Goal: Information Seeking & Learning: Learn about a topic

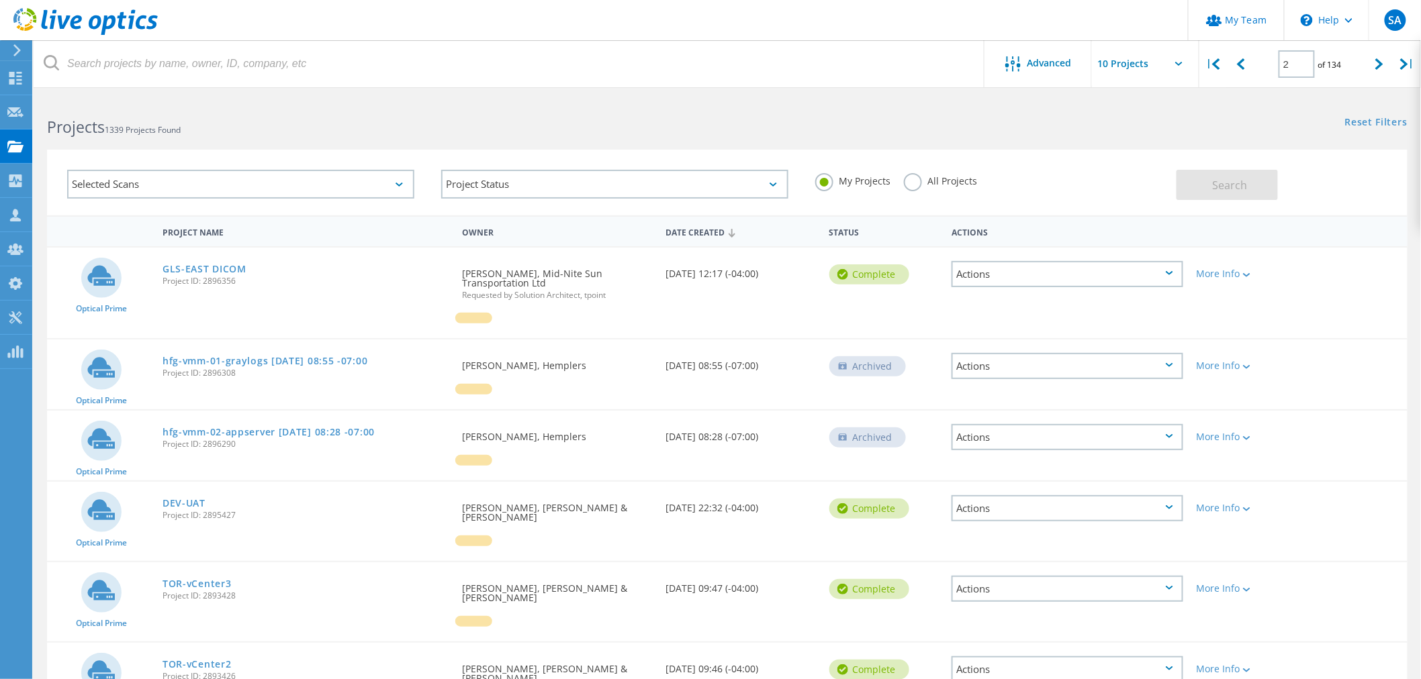
click at [908, 186] on label "All Projects" at bounding box center [940, 179] width 73 height 13
click at [0, 0] on input "All Projects" at bounding box center [0, 0] width 0 height 0
click at [1216, 179] on button "Search" at bounding box center [1226, 185] width 101 height 30
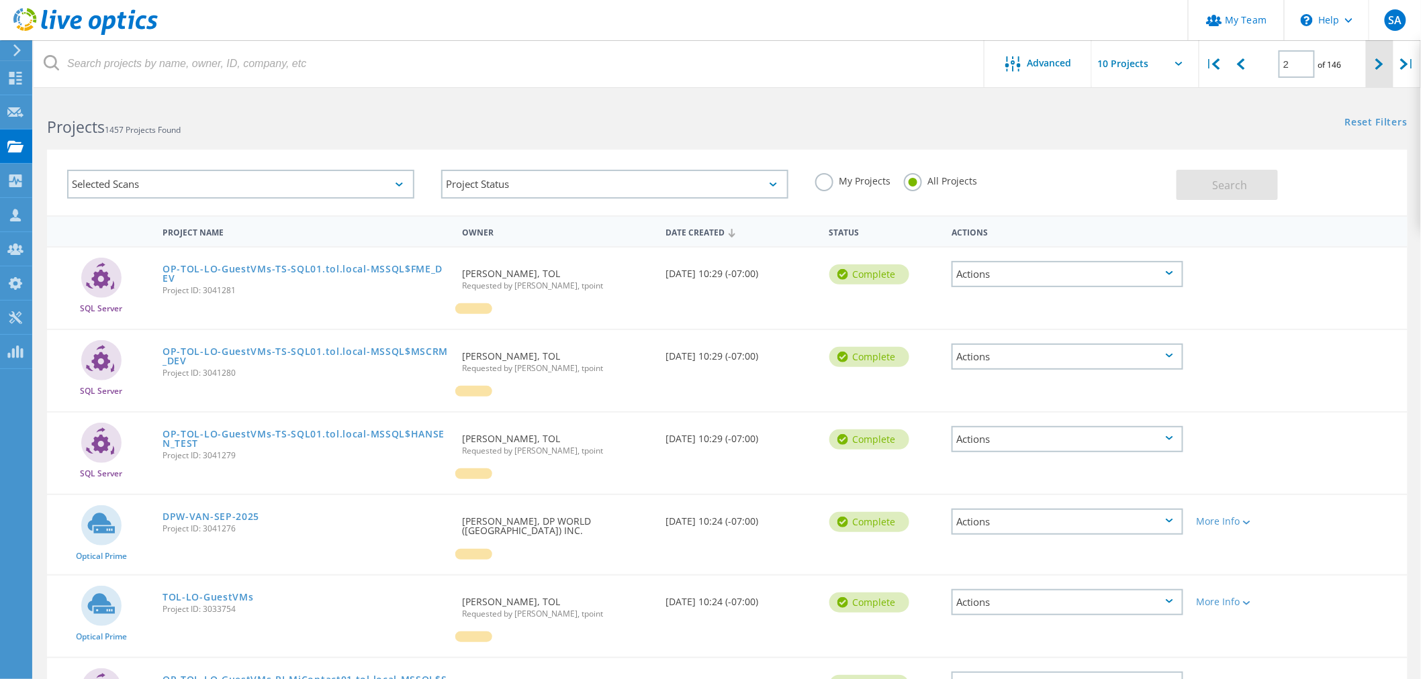
click at [1376, 62] on icon at bounding box center [1379, 63] width 8 height 11
type input "3"
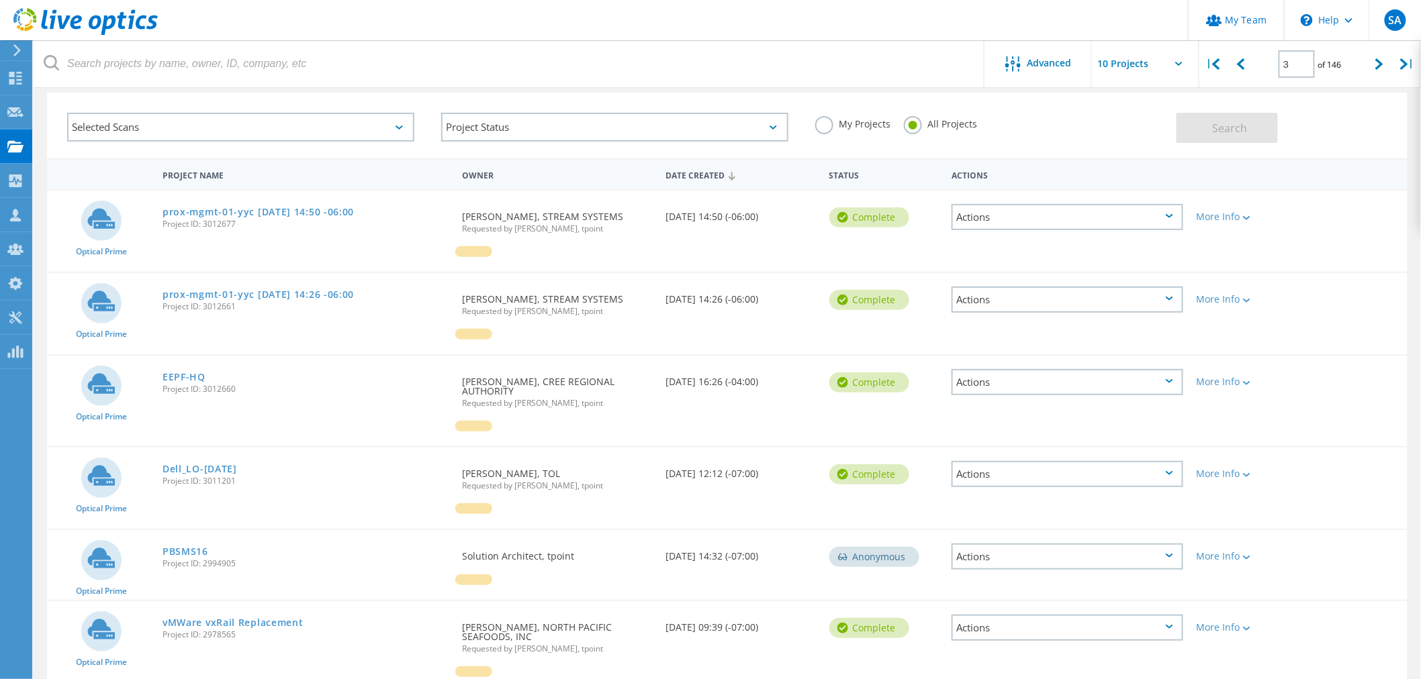
scroll to position [75, 0]
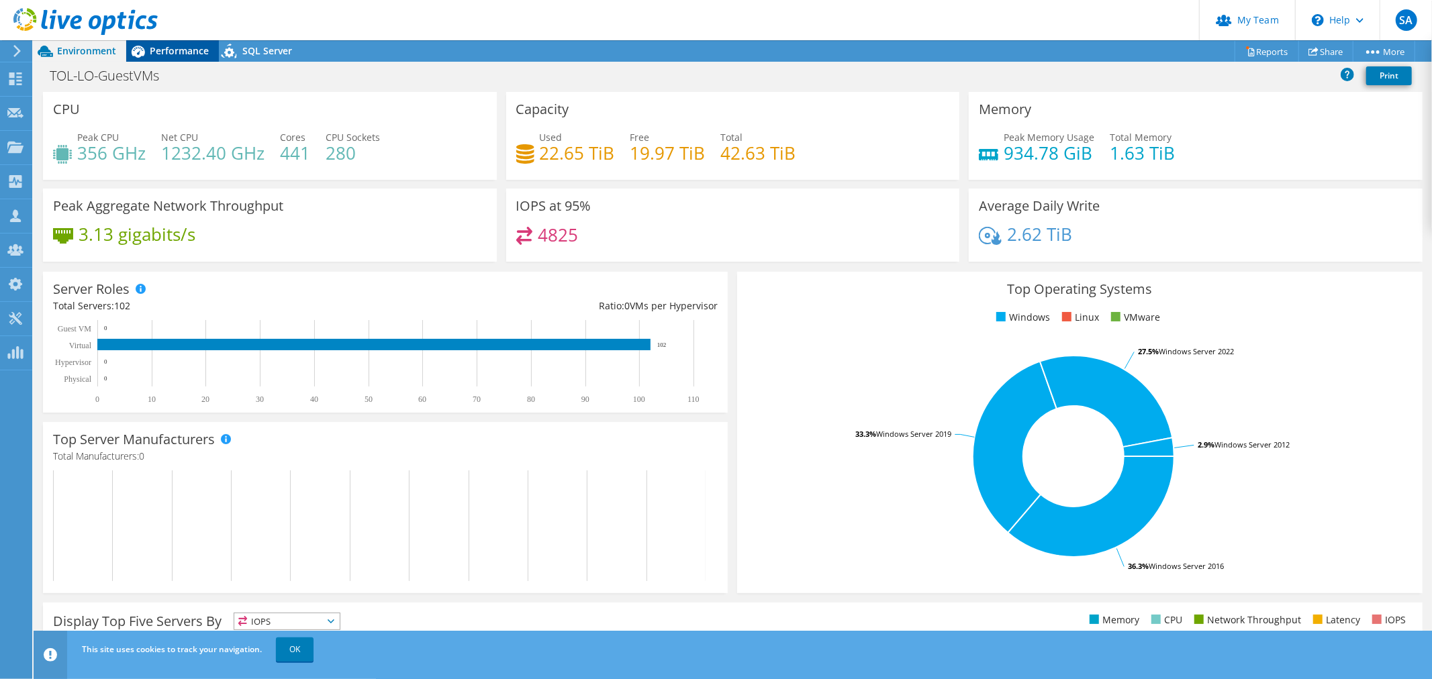
click at [158, 49] on span "Performance" at bounding box center [179, 50] width 59 height 13
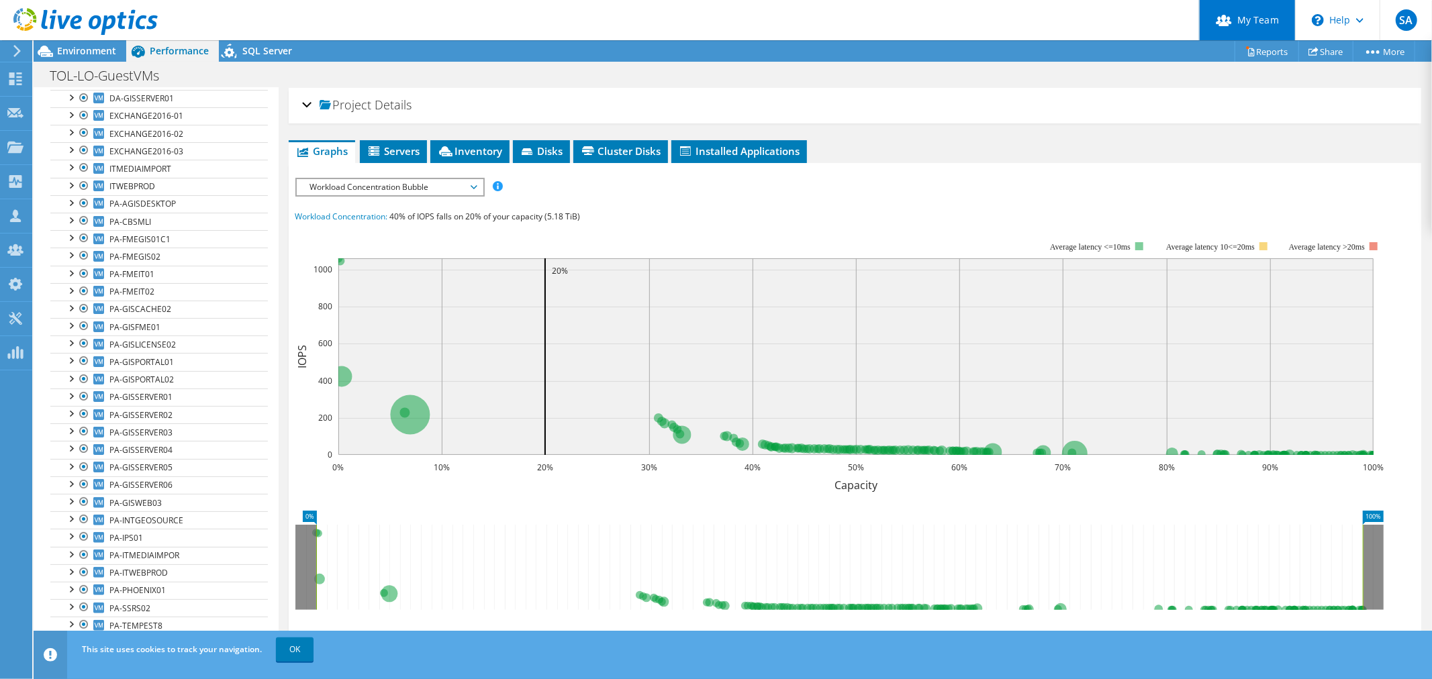
scroll to position [1051, 0]
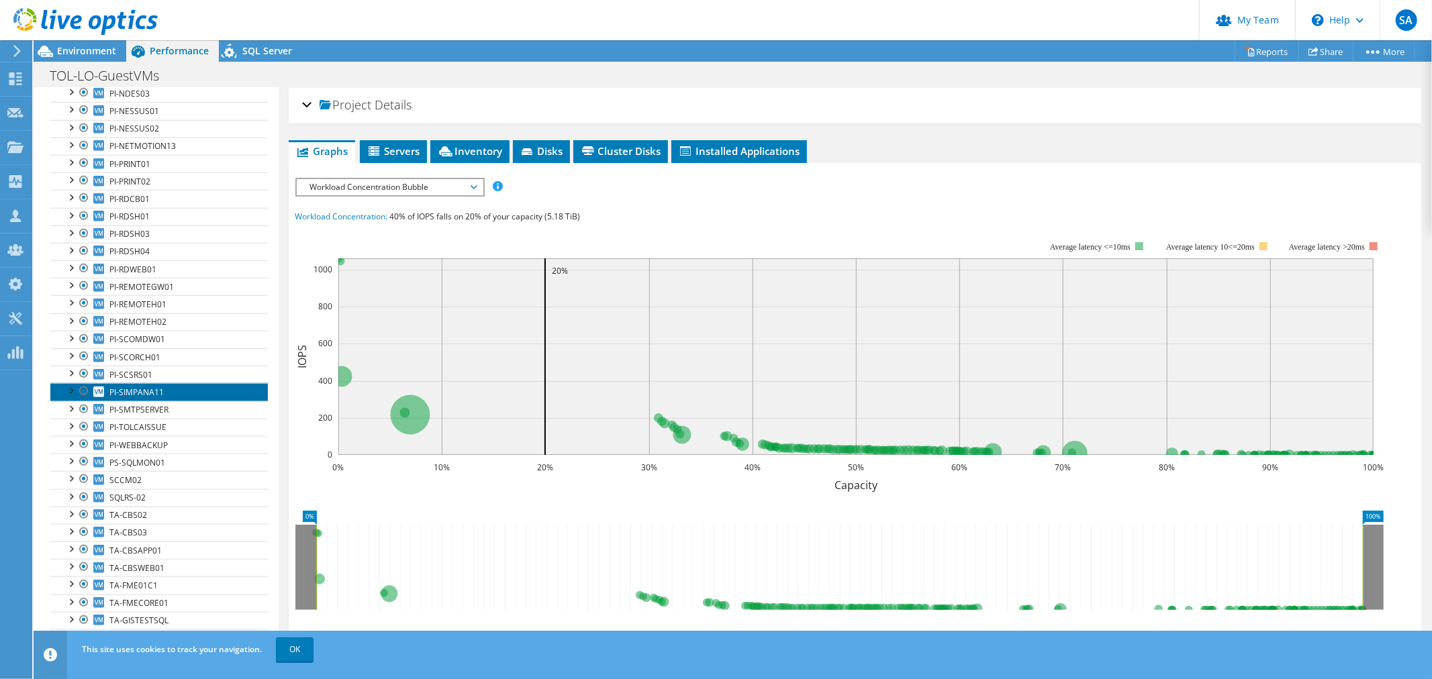
click at [151, 387] on span "PI-SIMPANA11" at bounding box center [136, 392] width 54 height 11
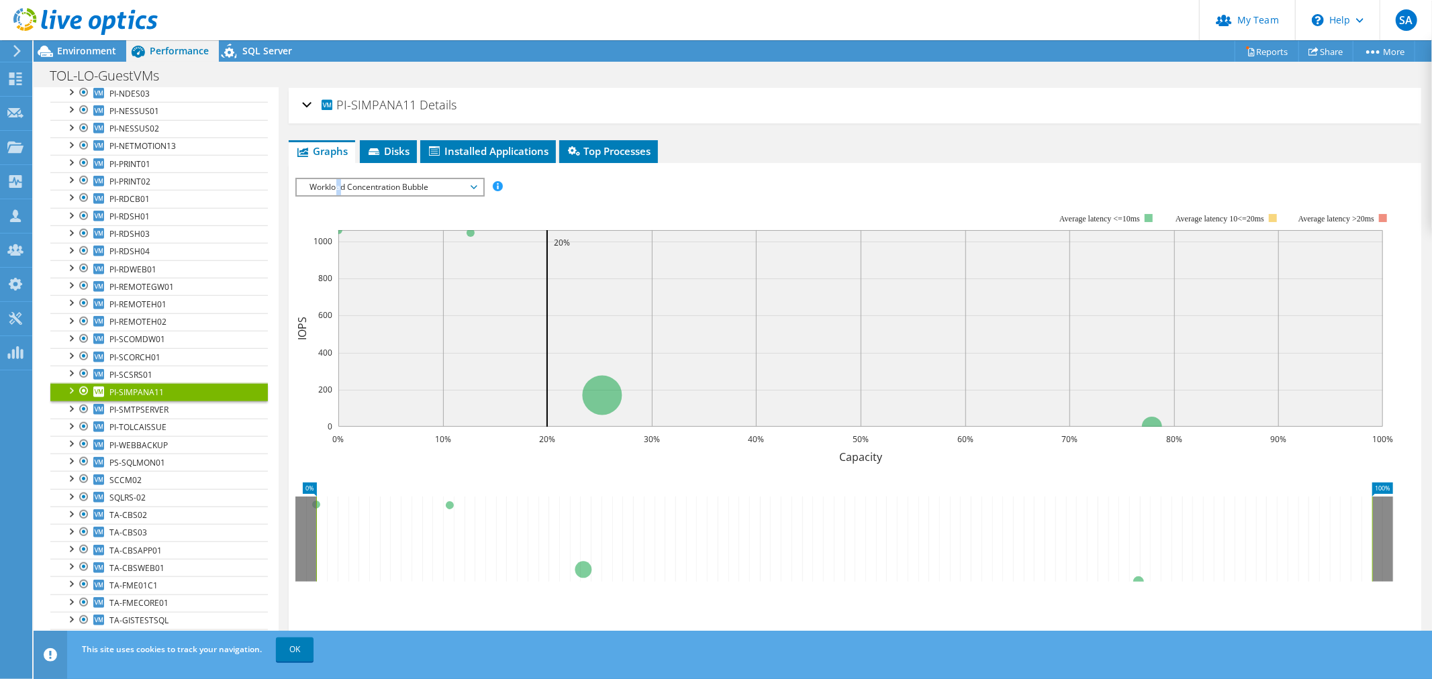
click at [339, 181] on span "Workload Concentration Bubble" at bounding box center [389, 187] width 173 height 16
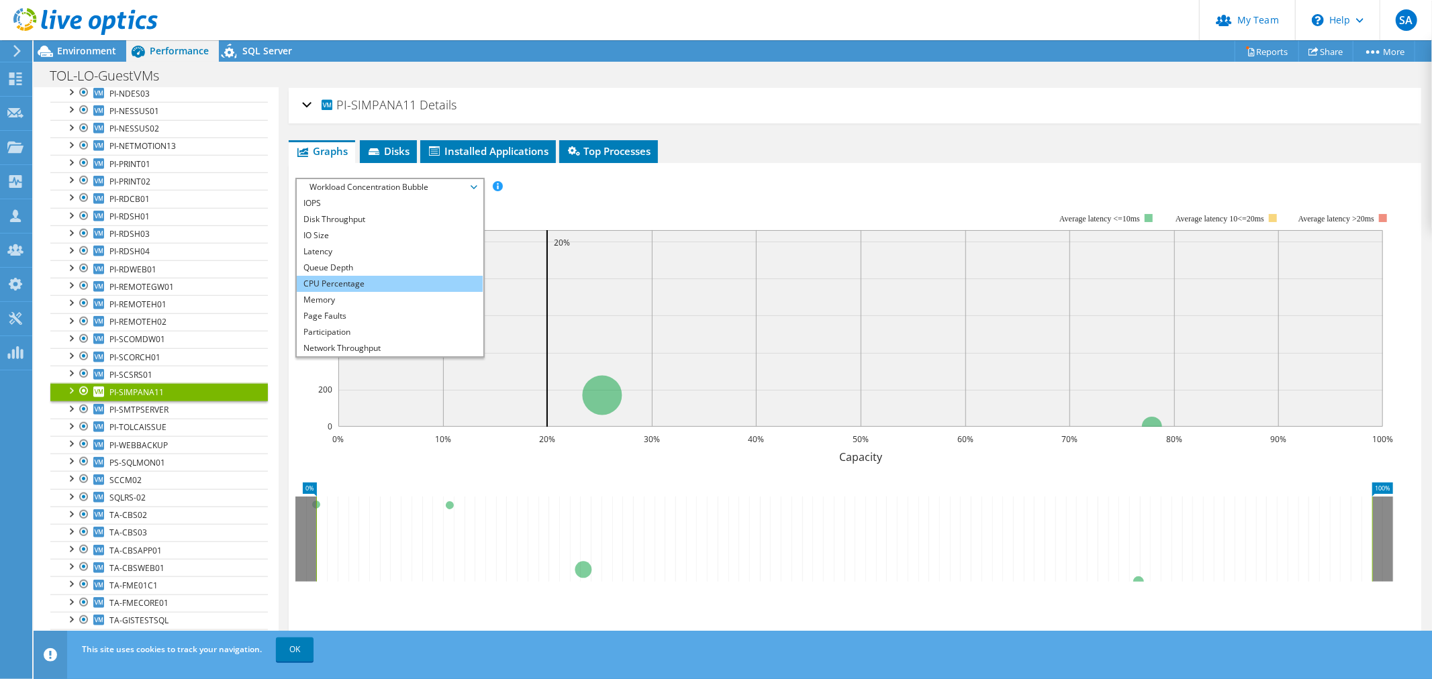
click at [348, 283] on li "CPU Percentage" at bounding box center [390, 284] width 186 height 16
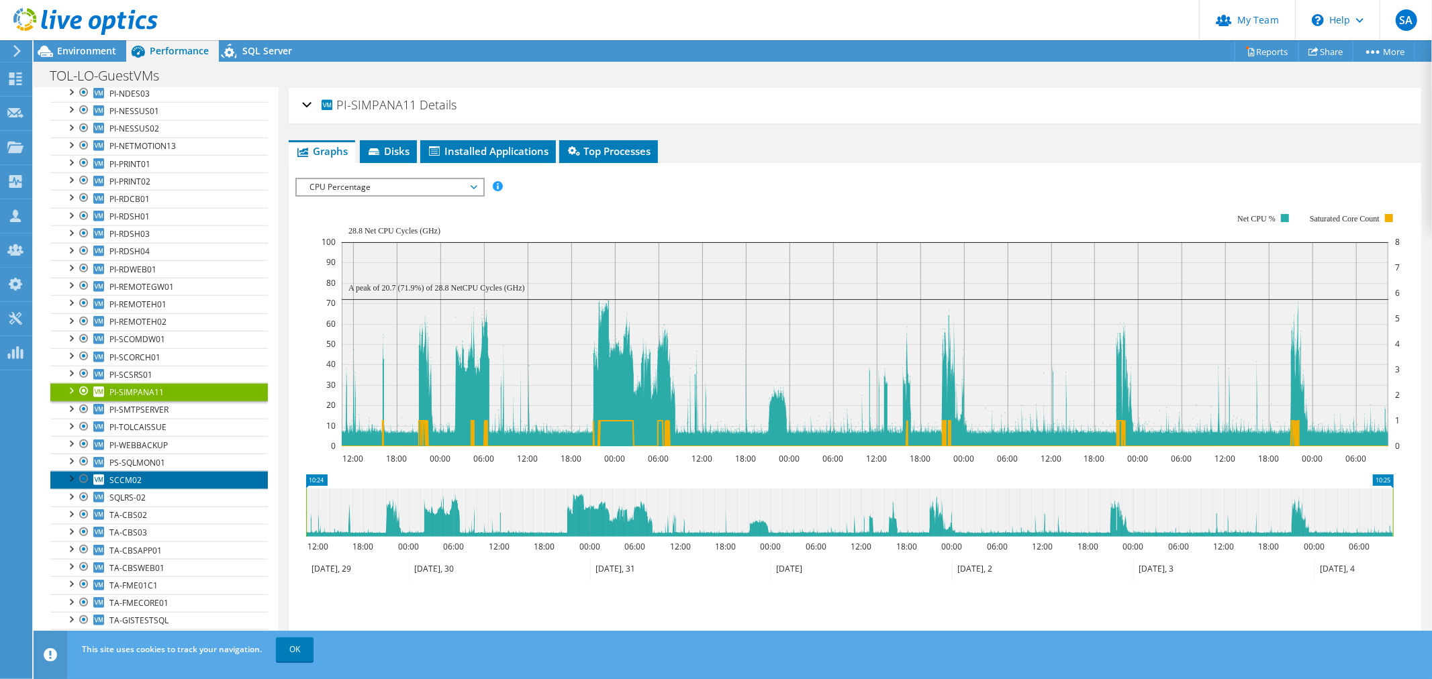
click at [128, 475] on span "SCCM02" at bounding box center [125, 480] width 32 height 11
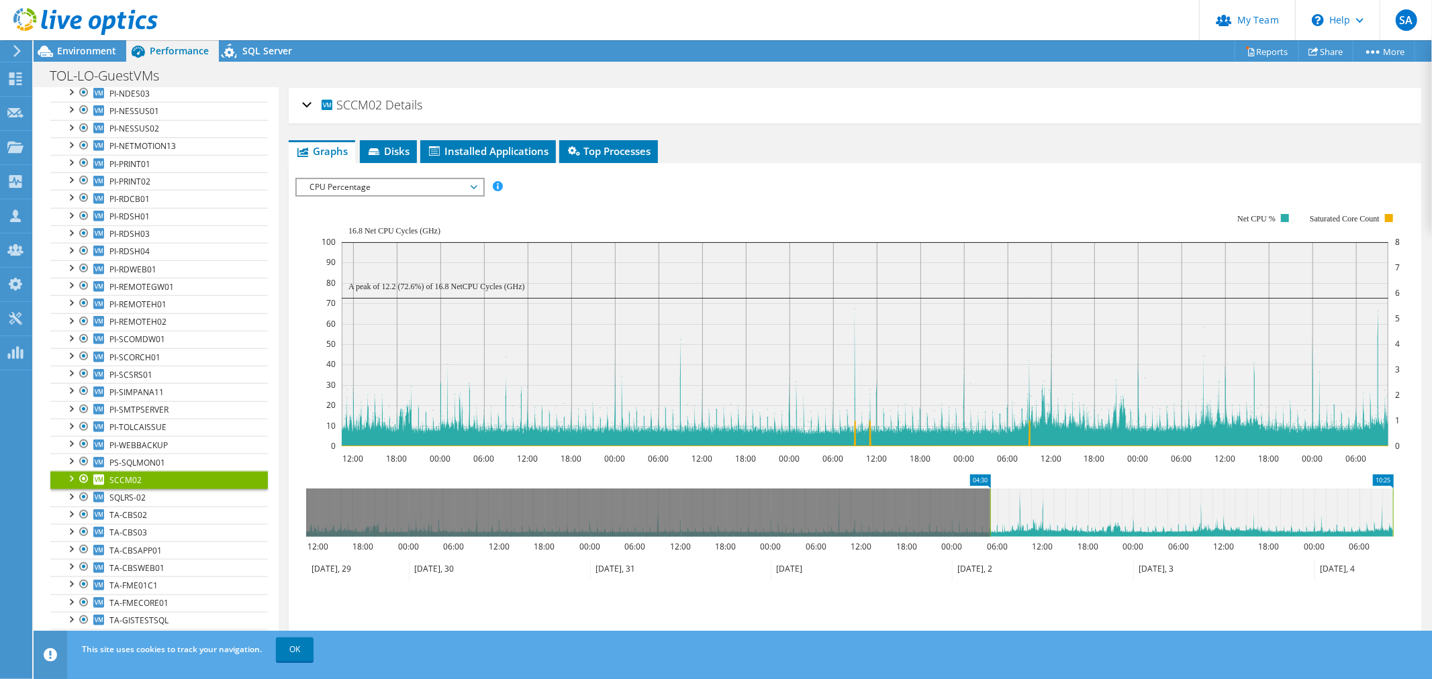
drag, startPoint x: 304, startPoint y: 505, endPoint x: 988, endPoint y: 500, distance: 684.1
click at [988, 500] on rect at bounding box center [990, 513] width 5 height 48
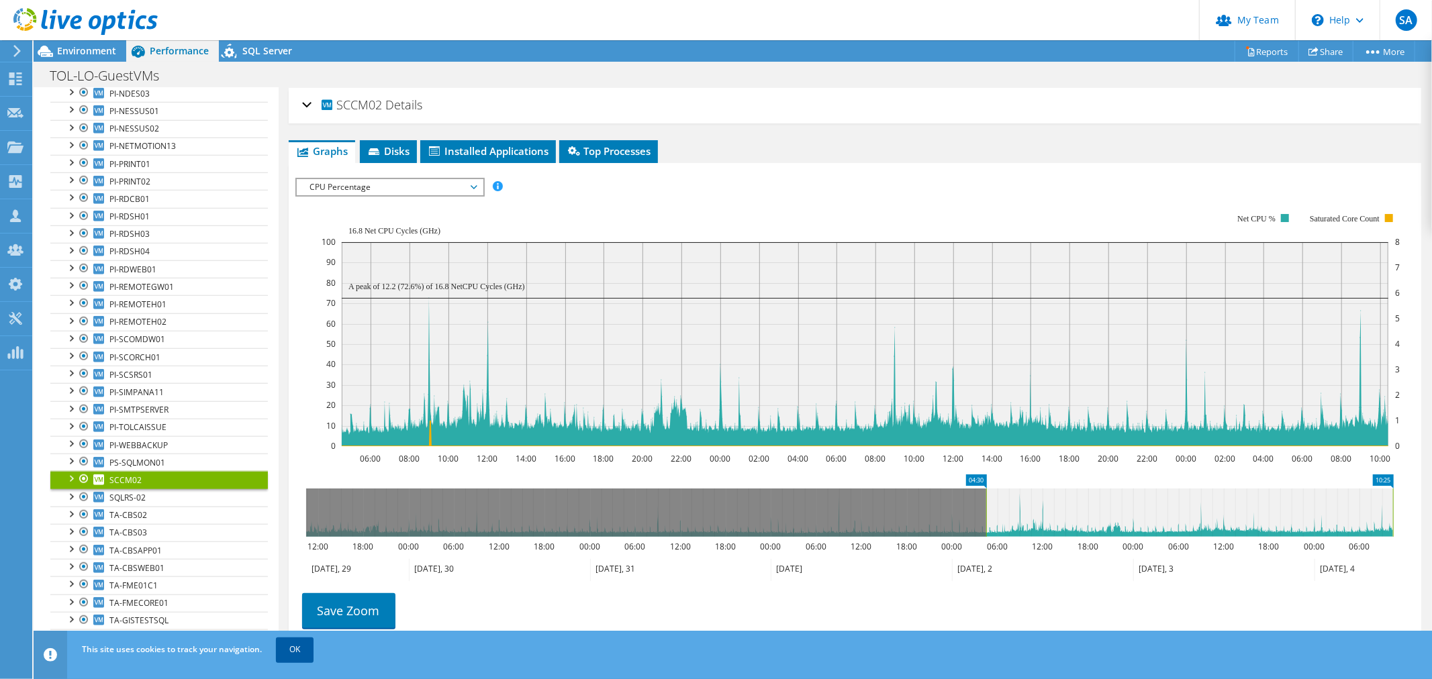
click at [295, 653] on link "OK" at bounding box center [295, 650] width 38 height 24
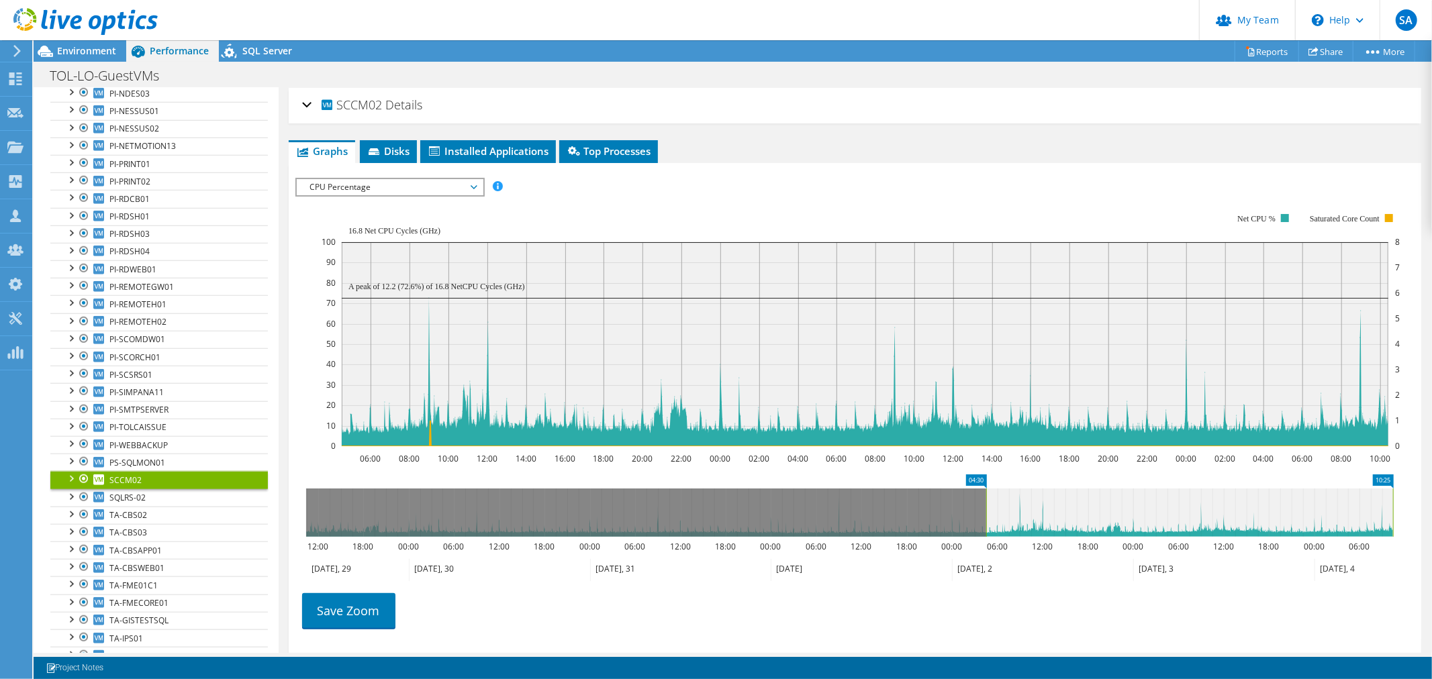
click at [413, 185] on span "CPU Percentage" at bounding box center [389, 187] width 173 height 16
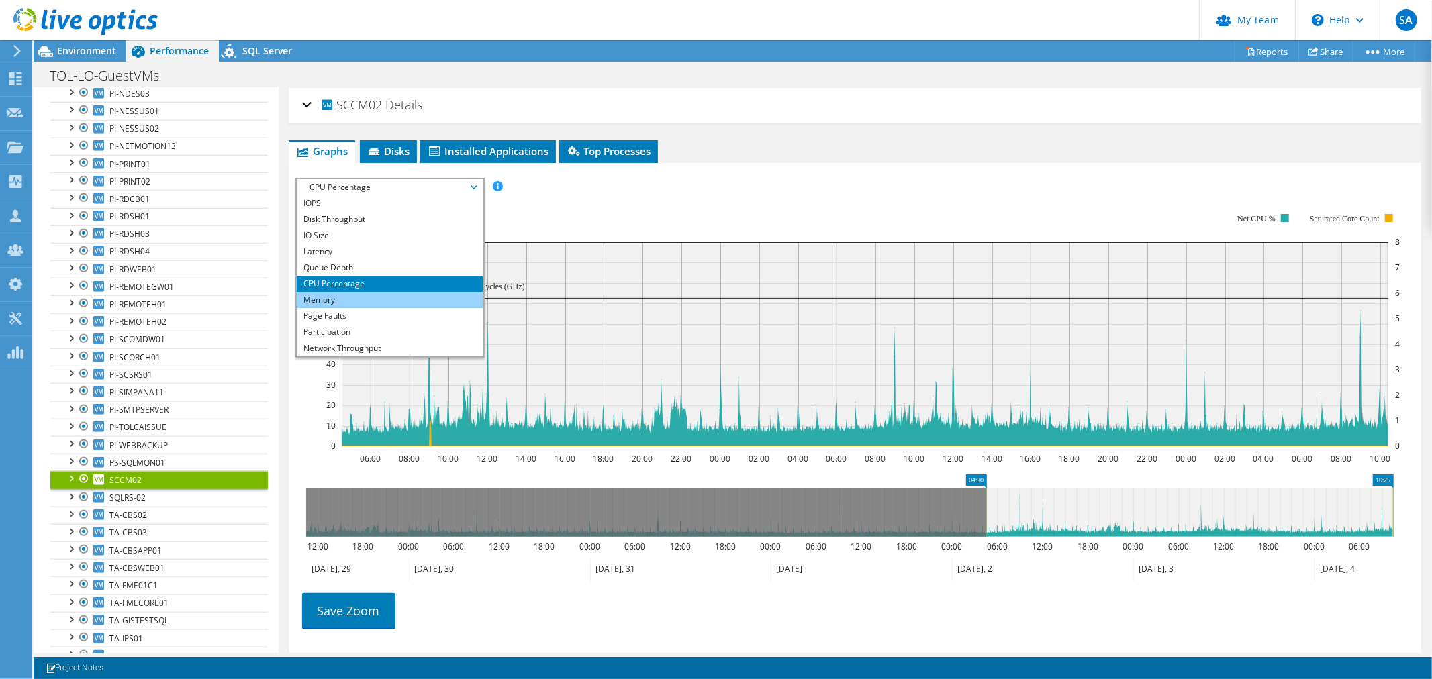
click at [384, 301] on li "Memory" at bounding box center [390, 300] width 186 height 16
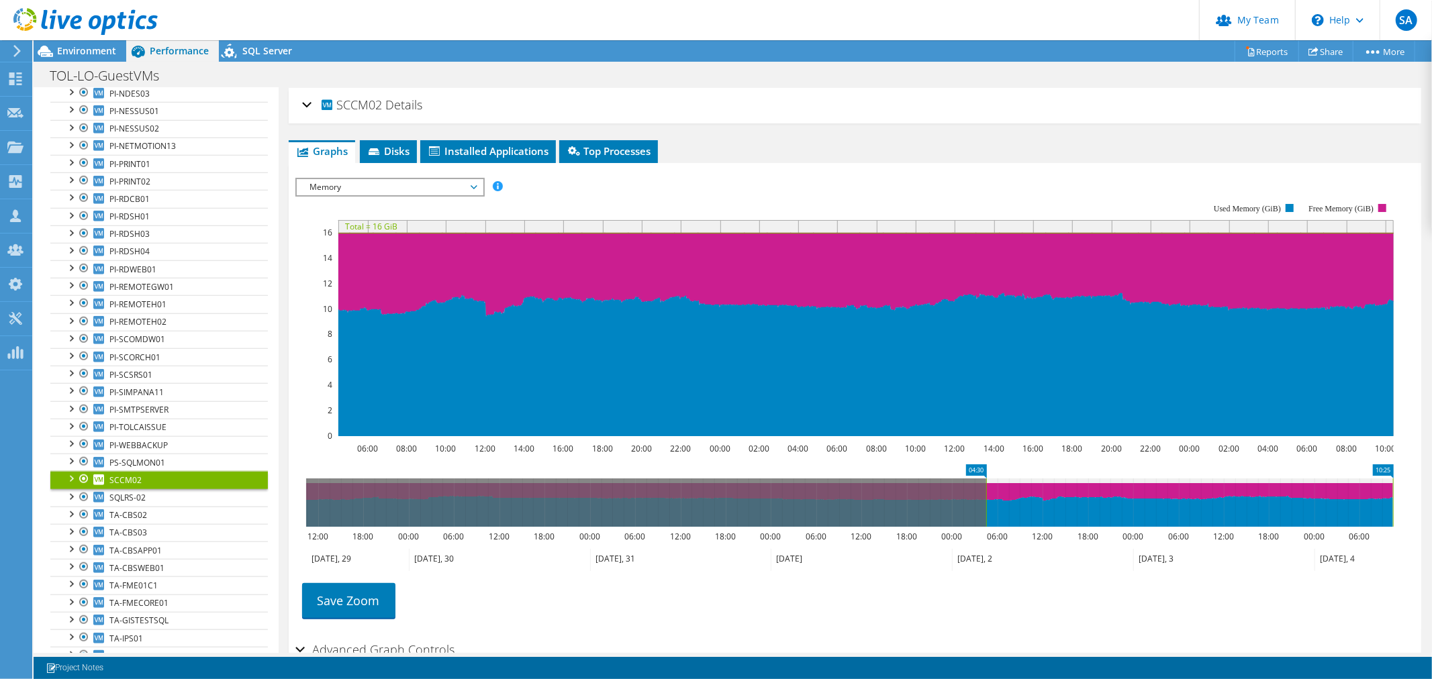
click at [381, 187] on span "Memory" at bounding box center [389, 187] width 173 height 16
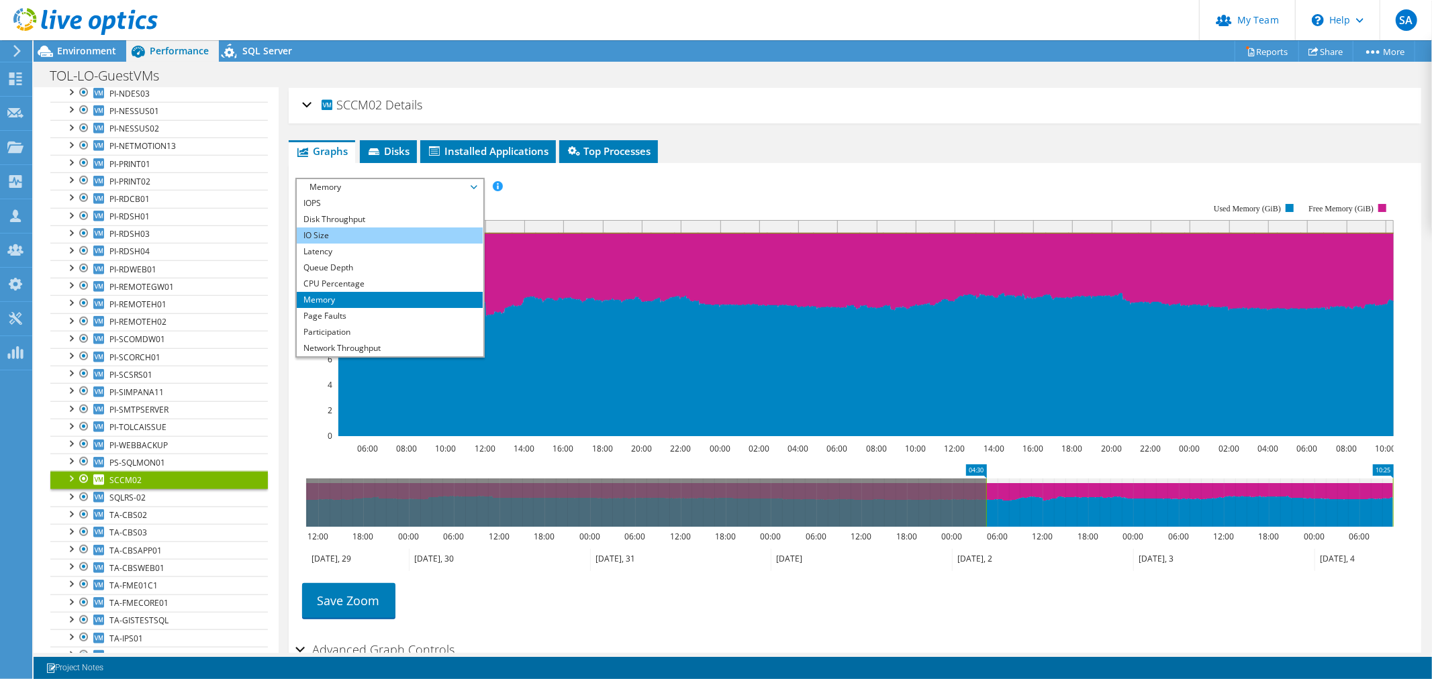
click at [340, 234] on li "IO Size" at bounding box center [390, 236] width 186 height 16
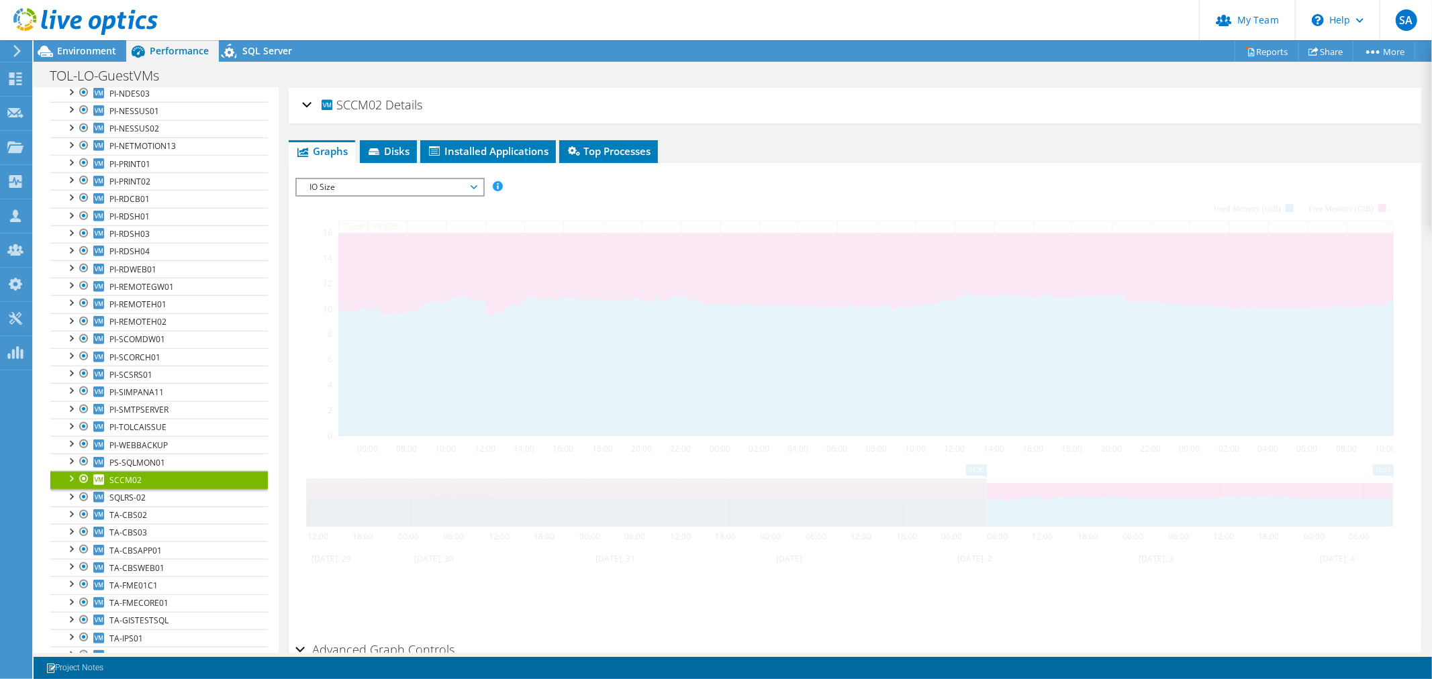
click at [350, 184] on span "IO Size" at bounding box center [389, 187] width 173 height 16
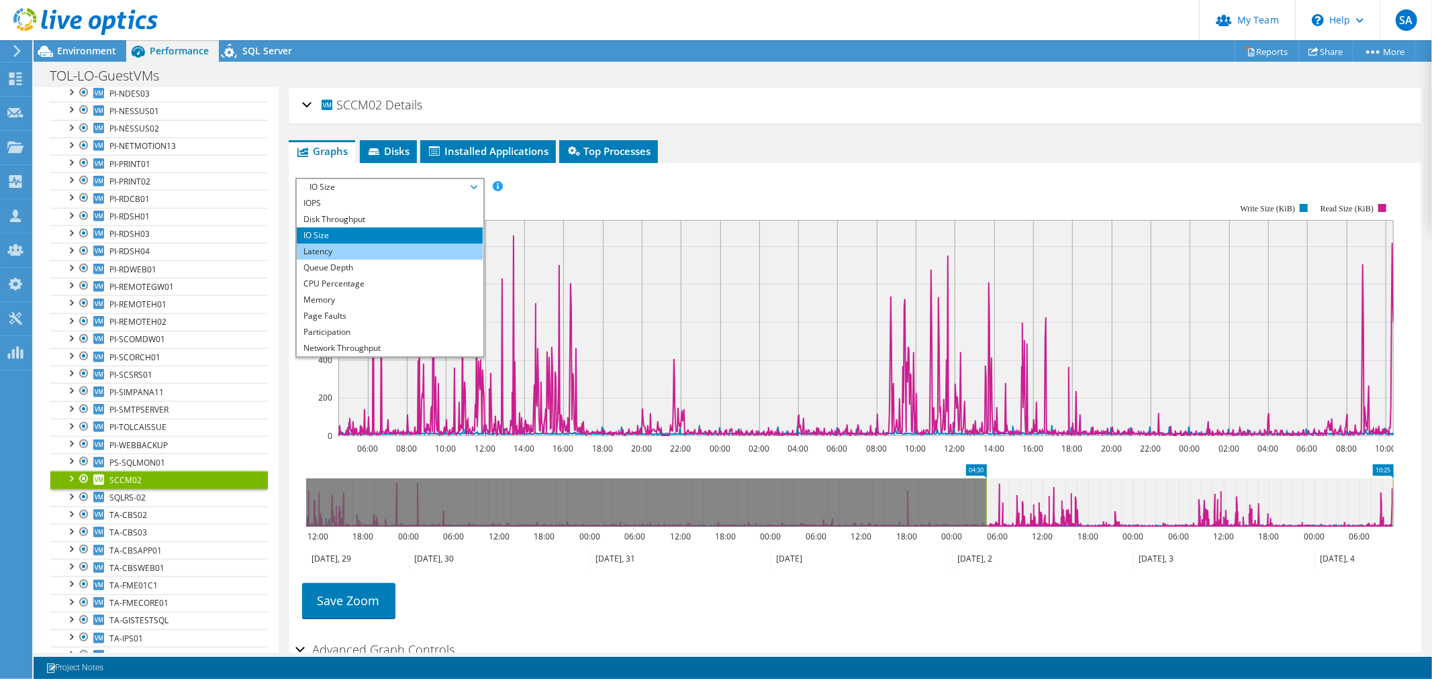
click at [324, 246] on li "Latency" at bounding box center [390, 252] width 186 height 16
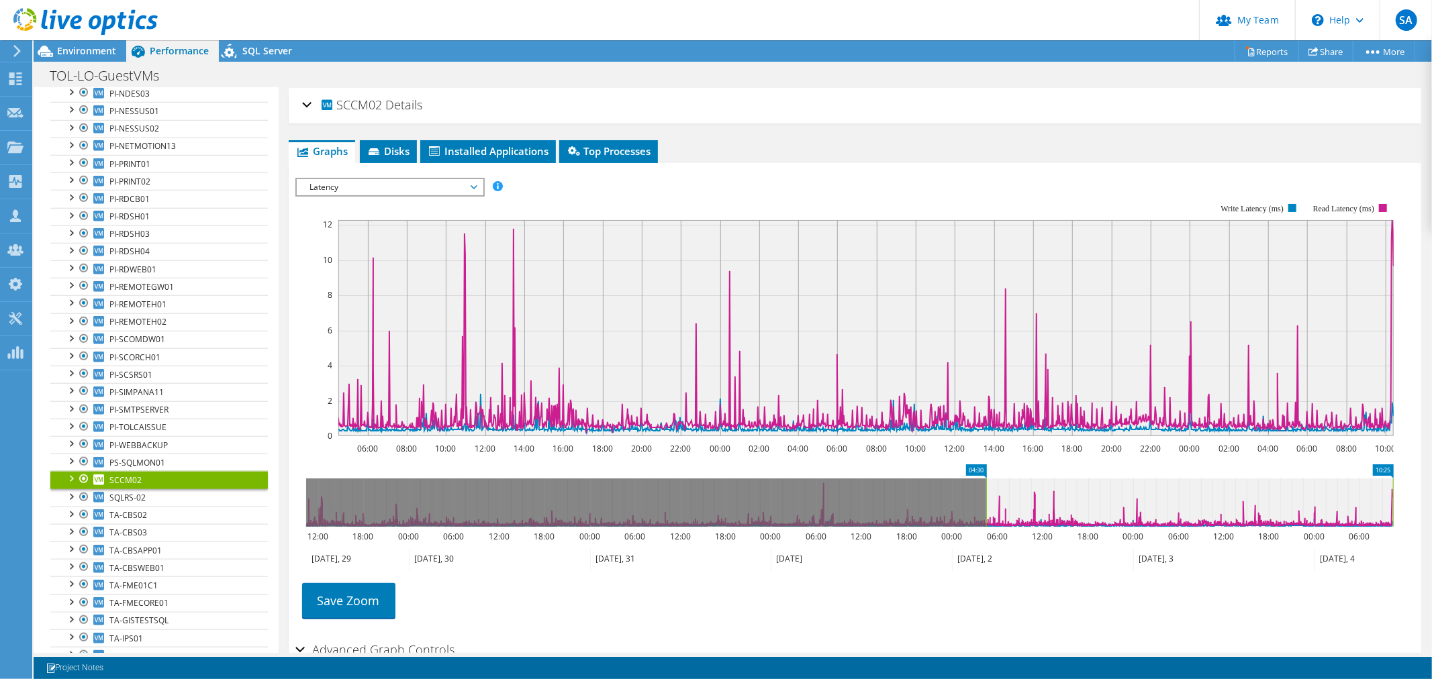
click at [367, 182] on span "Latency" at bounding box center [389, 187] width 173 height 16
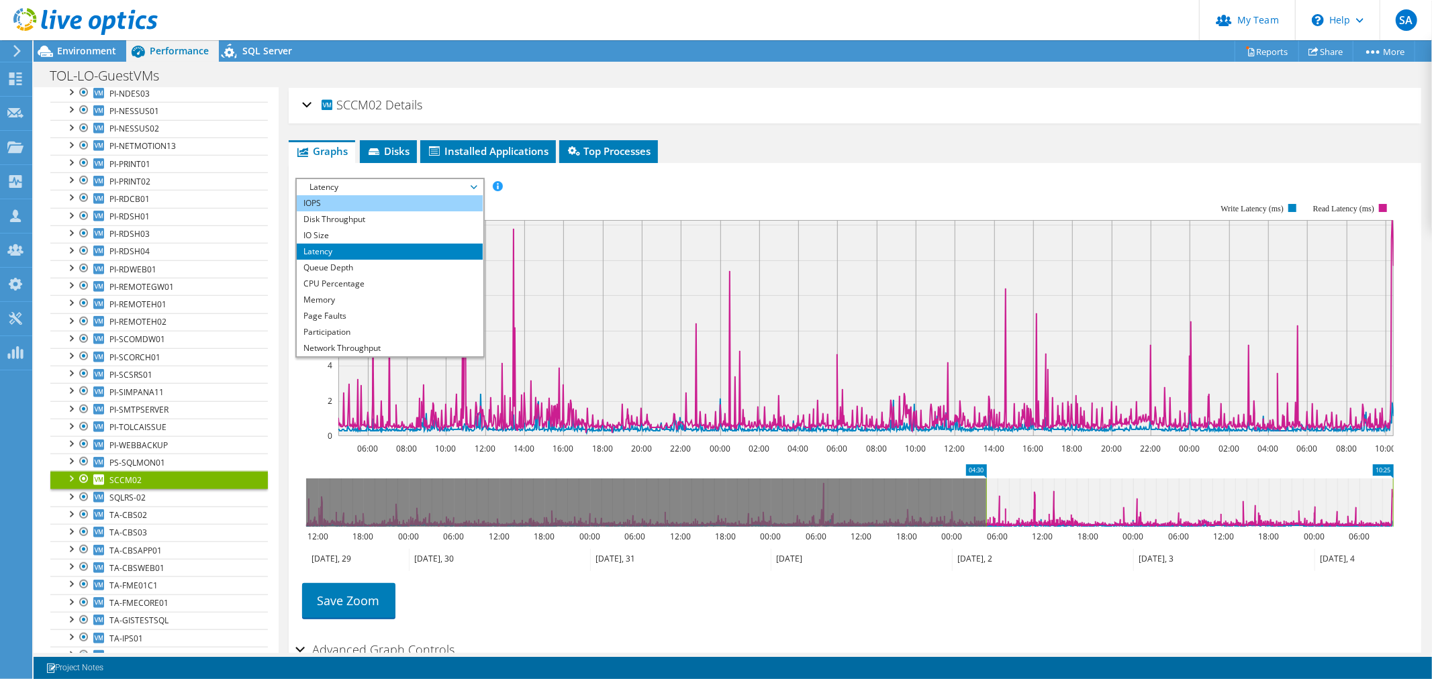
click at [312, 198] on li "IOPS" at bounding box center [390, 203] width 186 height 16
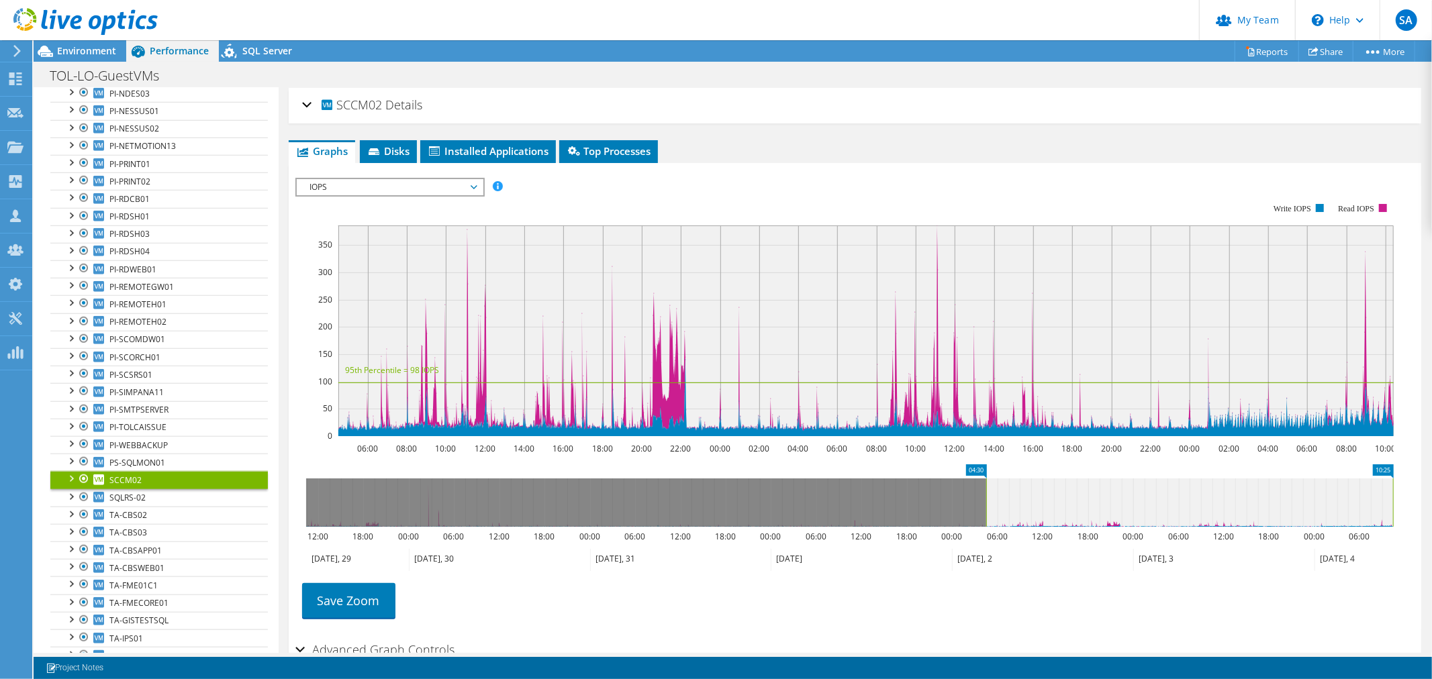
click at [423, 187] on span "IOPS" at bounding box center [389, 187] width 173 height 16
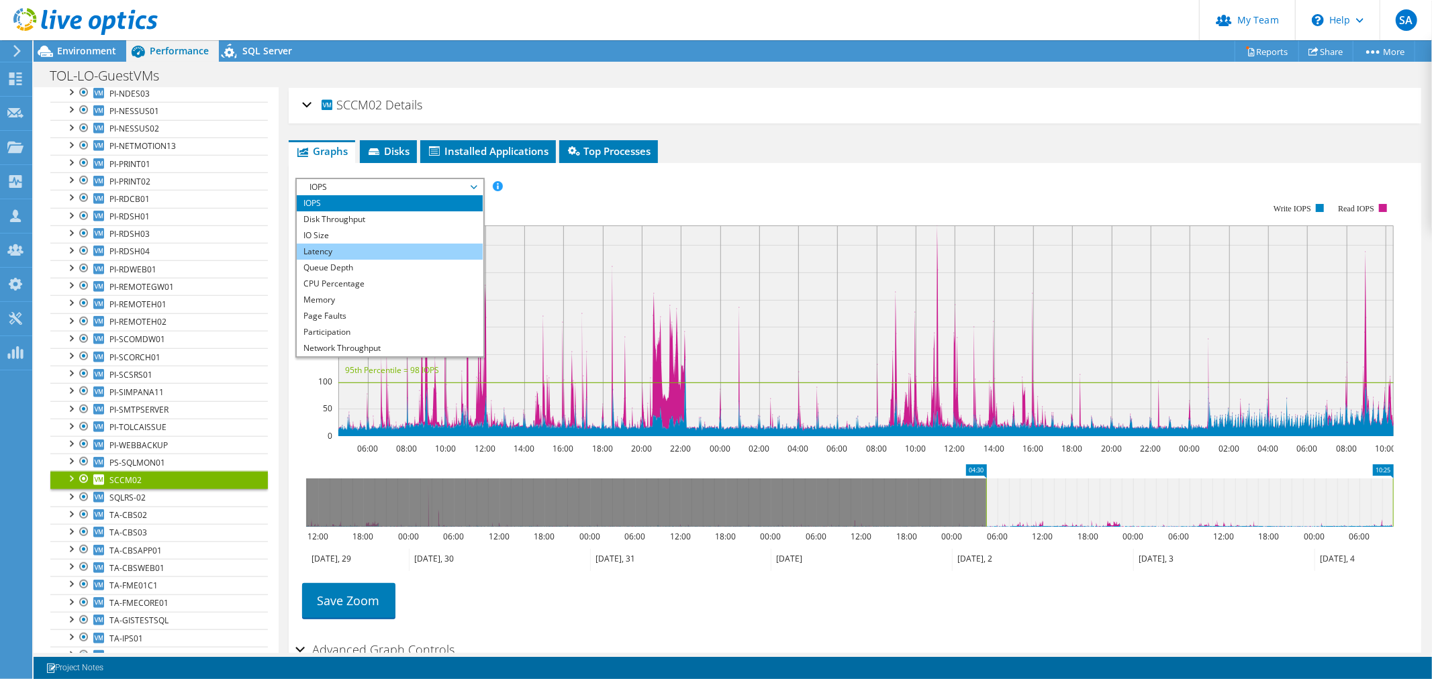
click at [351, 248] on li "Latency" at bounding box center [390, 252] width 186 height 16
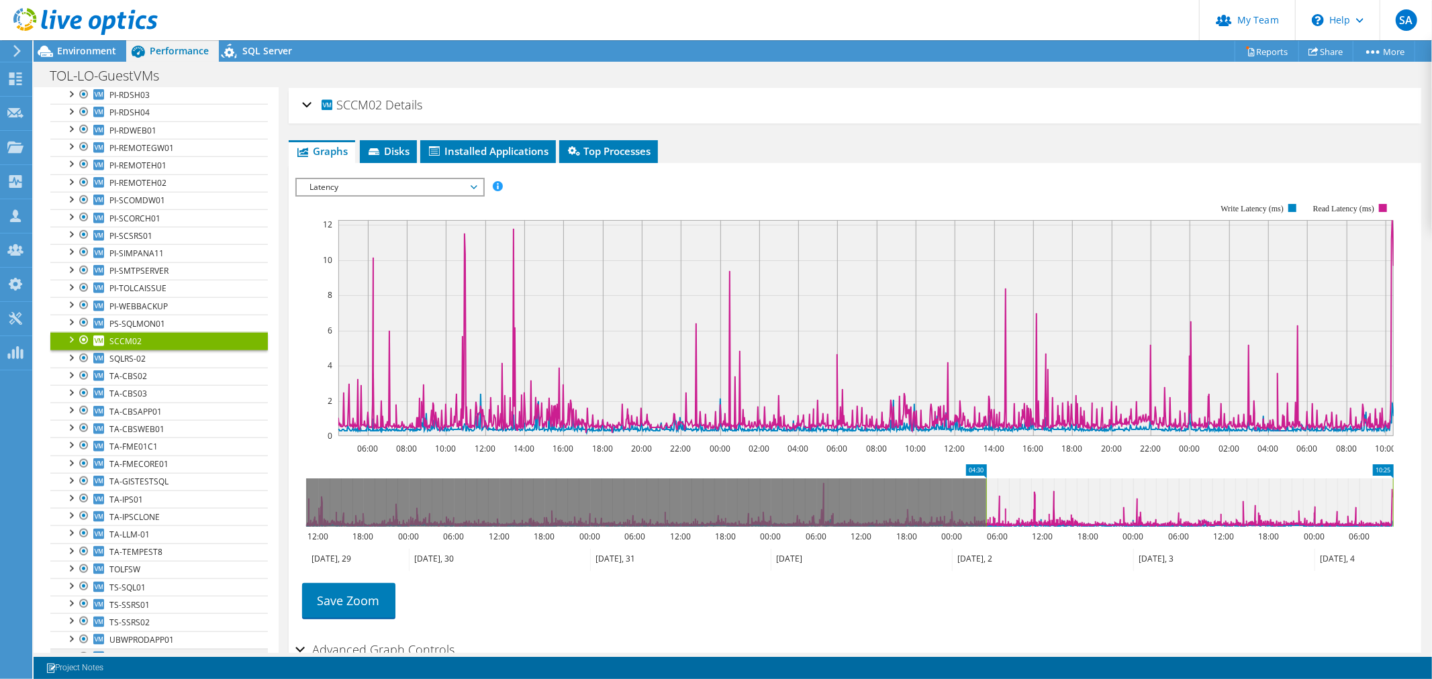
scroll to position [1349, 0]
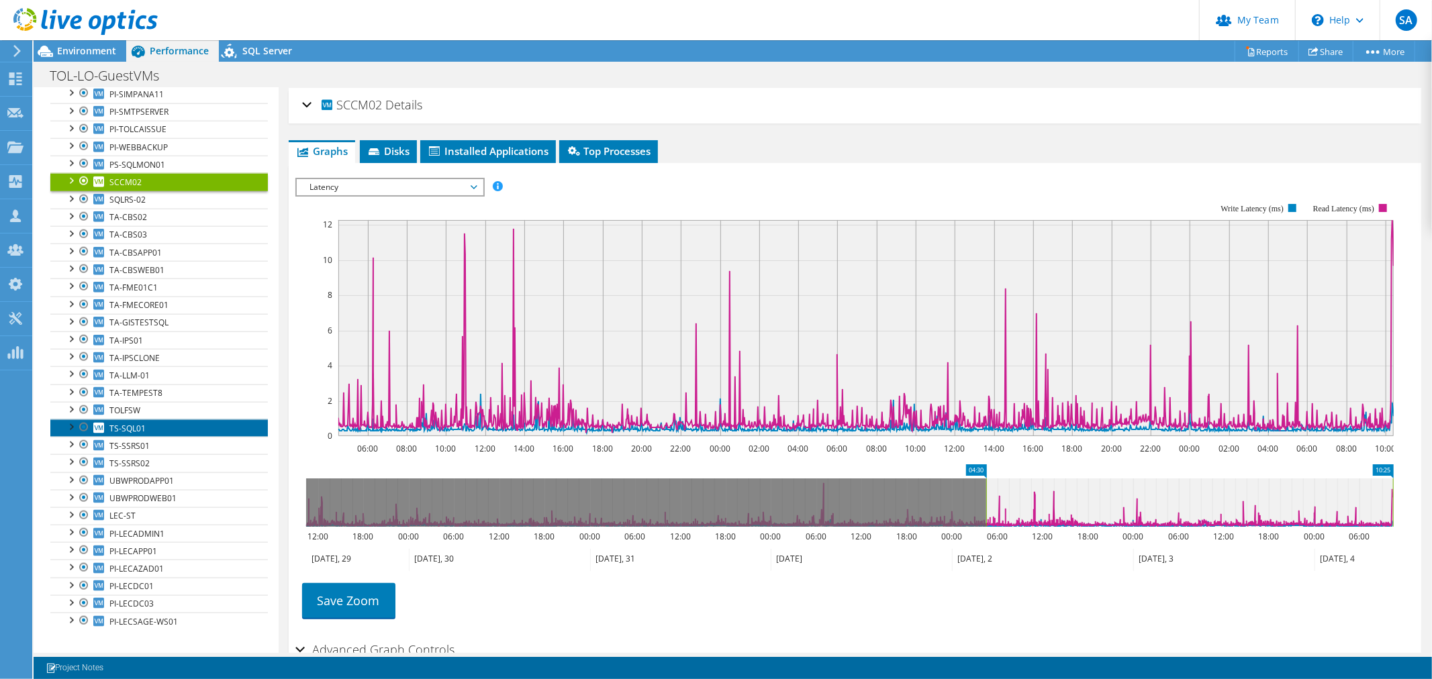
click at [129, 423] on span "TS-SQL01" at bounding box center [127, 428] width 36 height 11
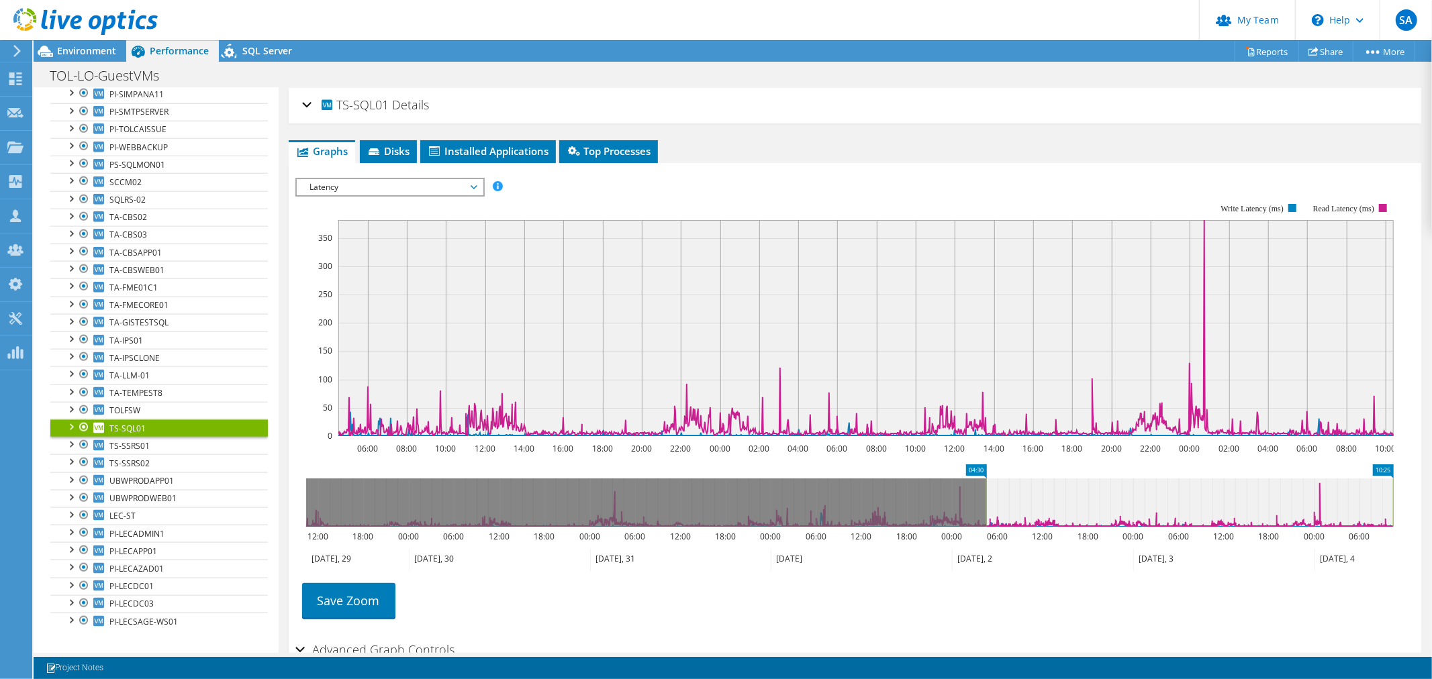
click at [382, 185] on span "Latency" at bounding box center [389, 187] width 173 height 16
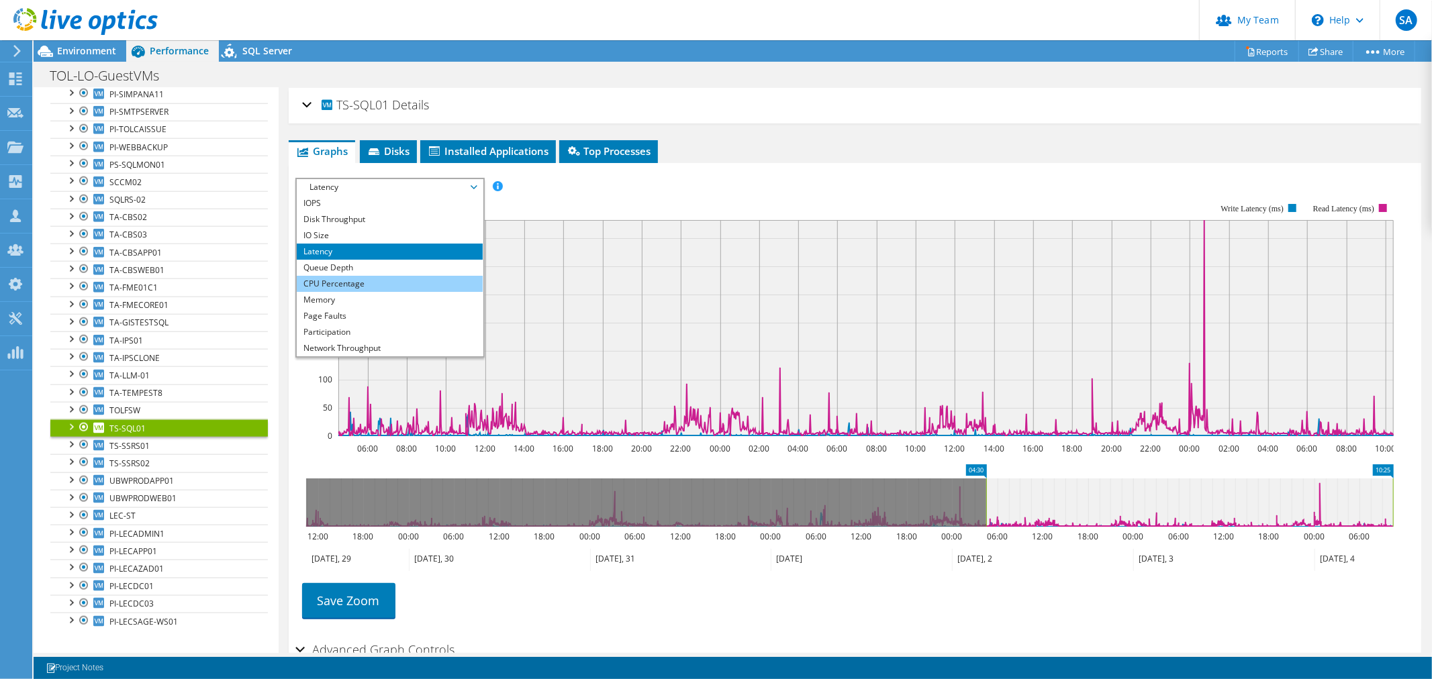
click at [367, 277] on li "CPU Percentage" at bounding box center [390, 284] width 186 height 16
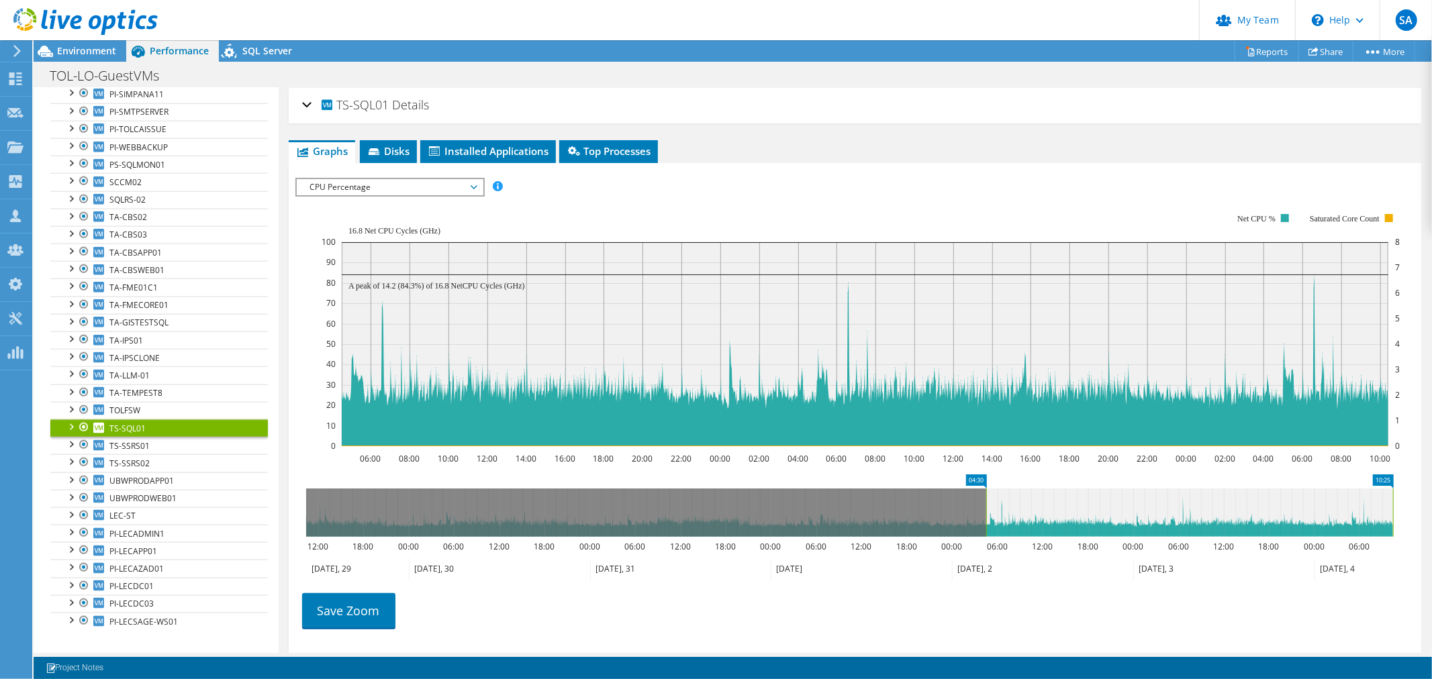
click at [373, 193] on div "CPU Percentage IOPS Disk Throughput IO Size Latency Queue Depth CPU Percentage …" at bounding box center [389, 187] width 189 height 19
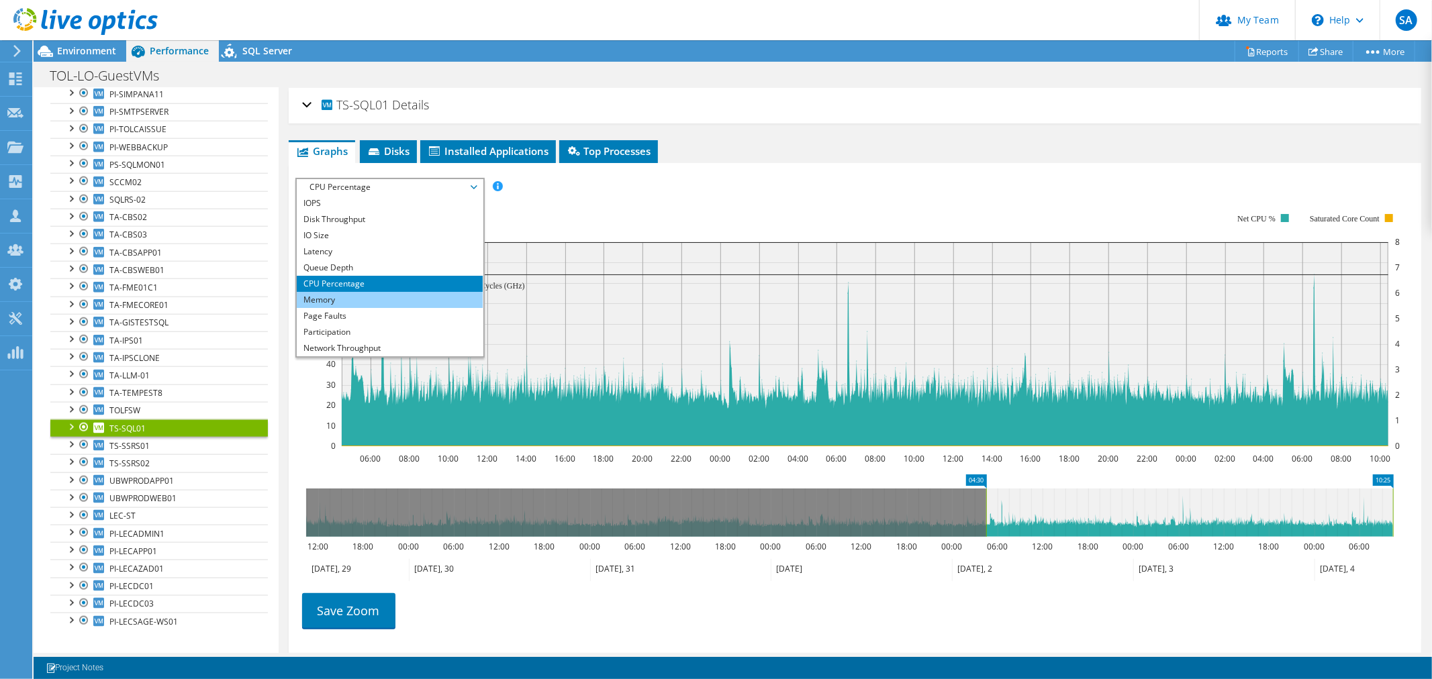
click at [336, 299] on li "Memory" at bounding box center [390, 300] width 186 height 16
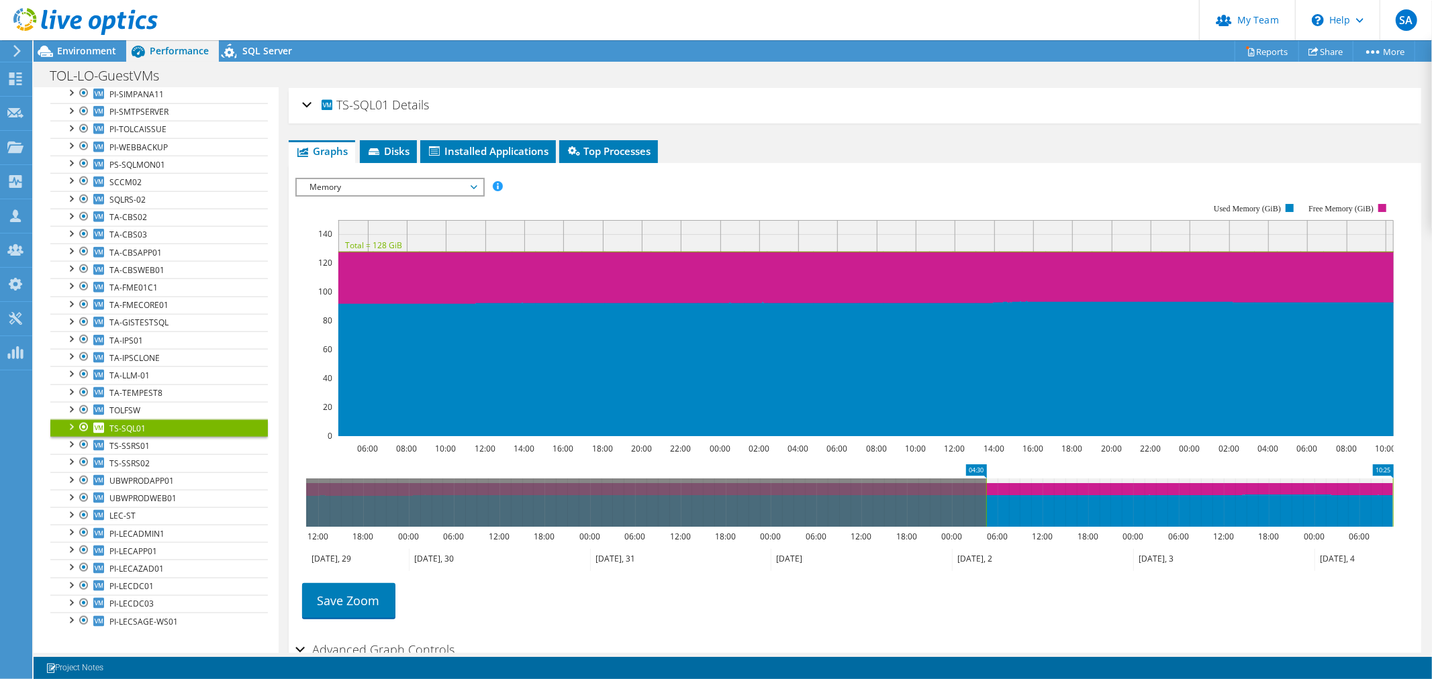
click at [328, 187] on span "Memory" at bounding box center [389, 187] width 173 height 16
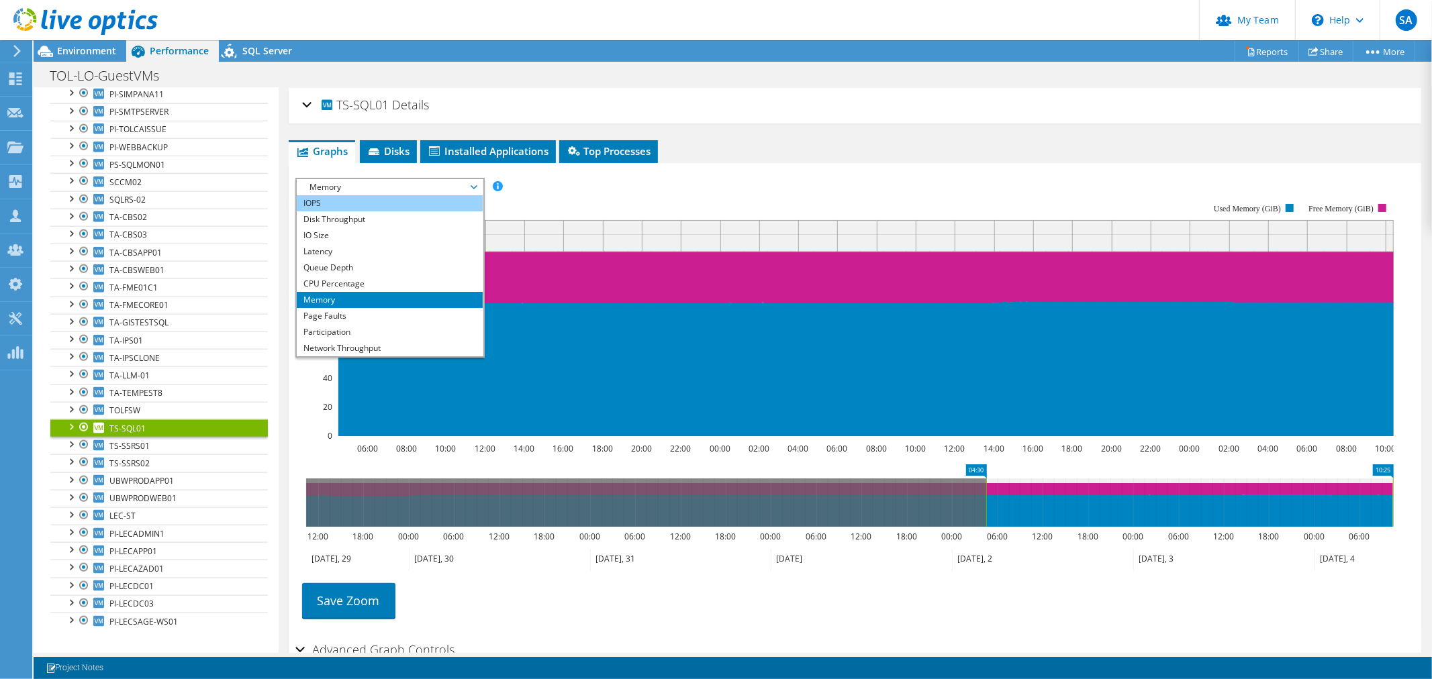
click at [314, 205] on li "IOPS" at bounding box center [390, 203] width 186 height 16
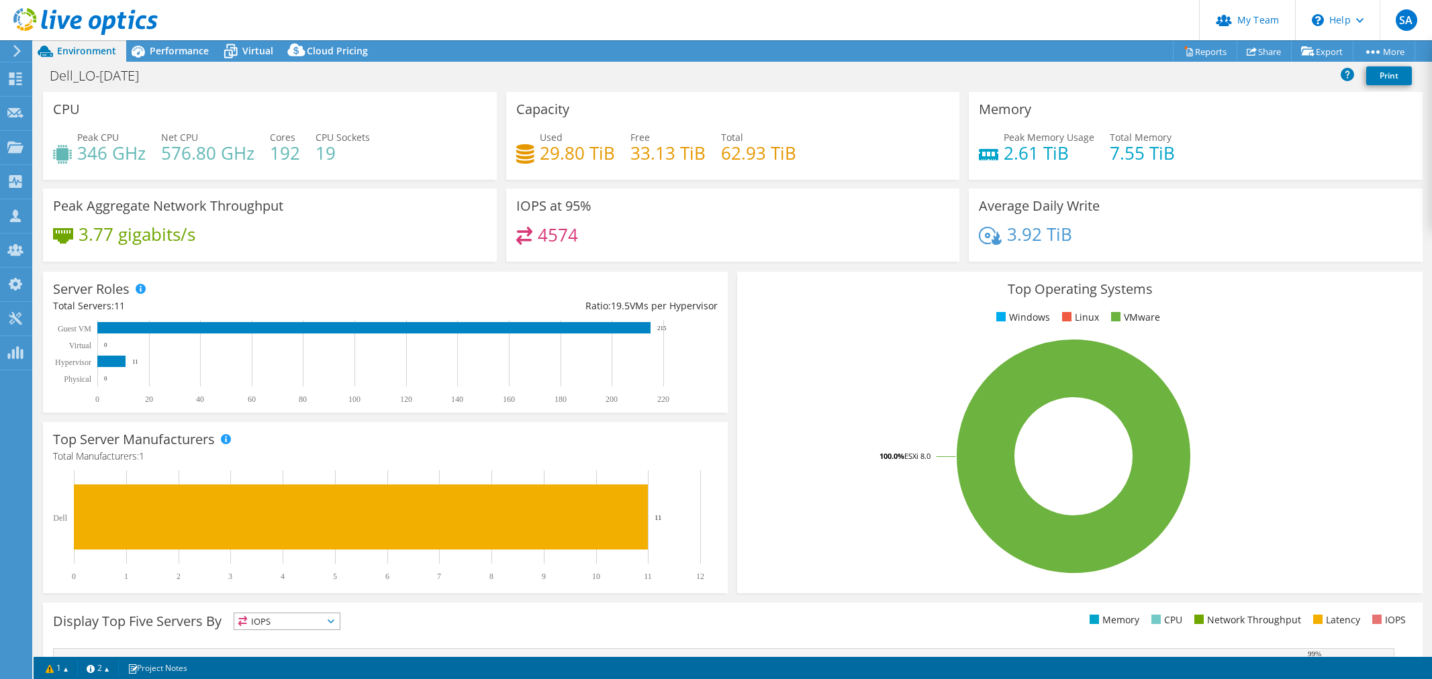
select select "USD"
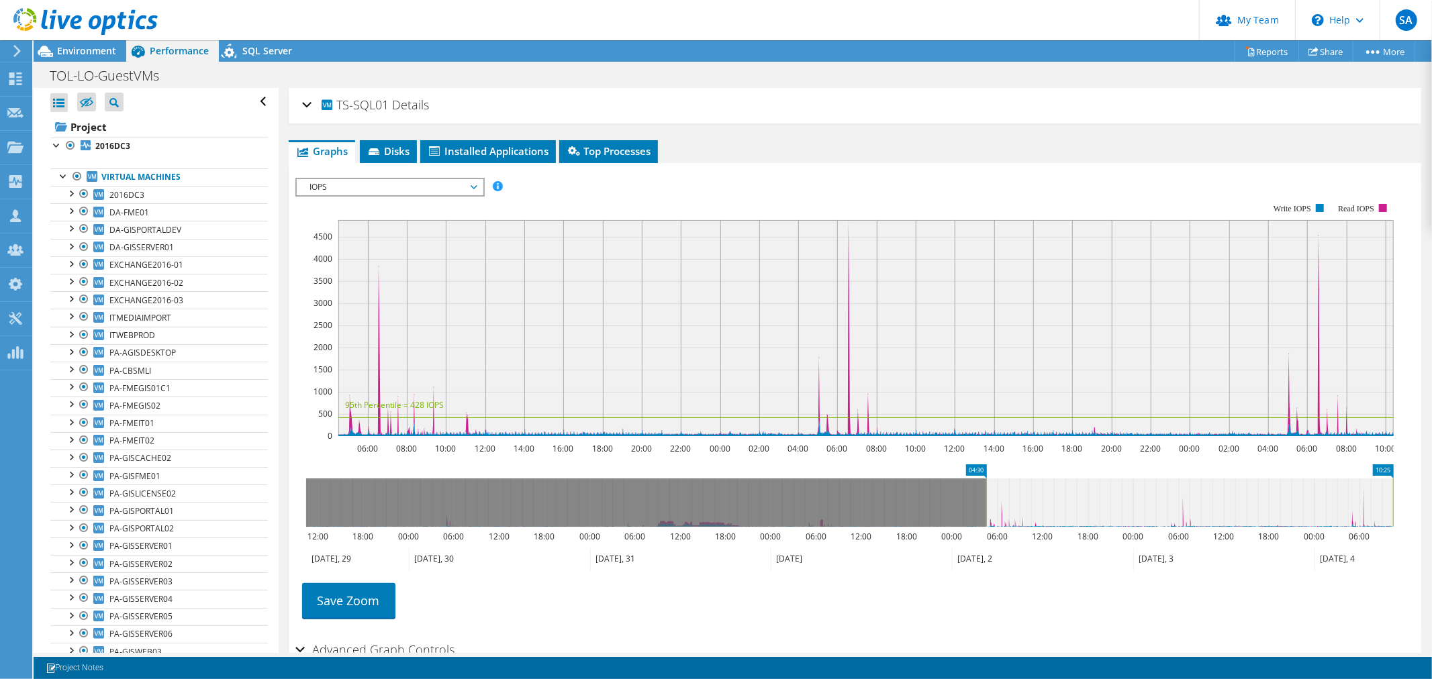
scroll to position [1349, 0]
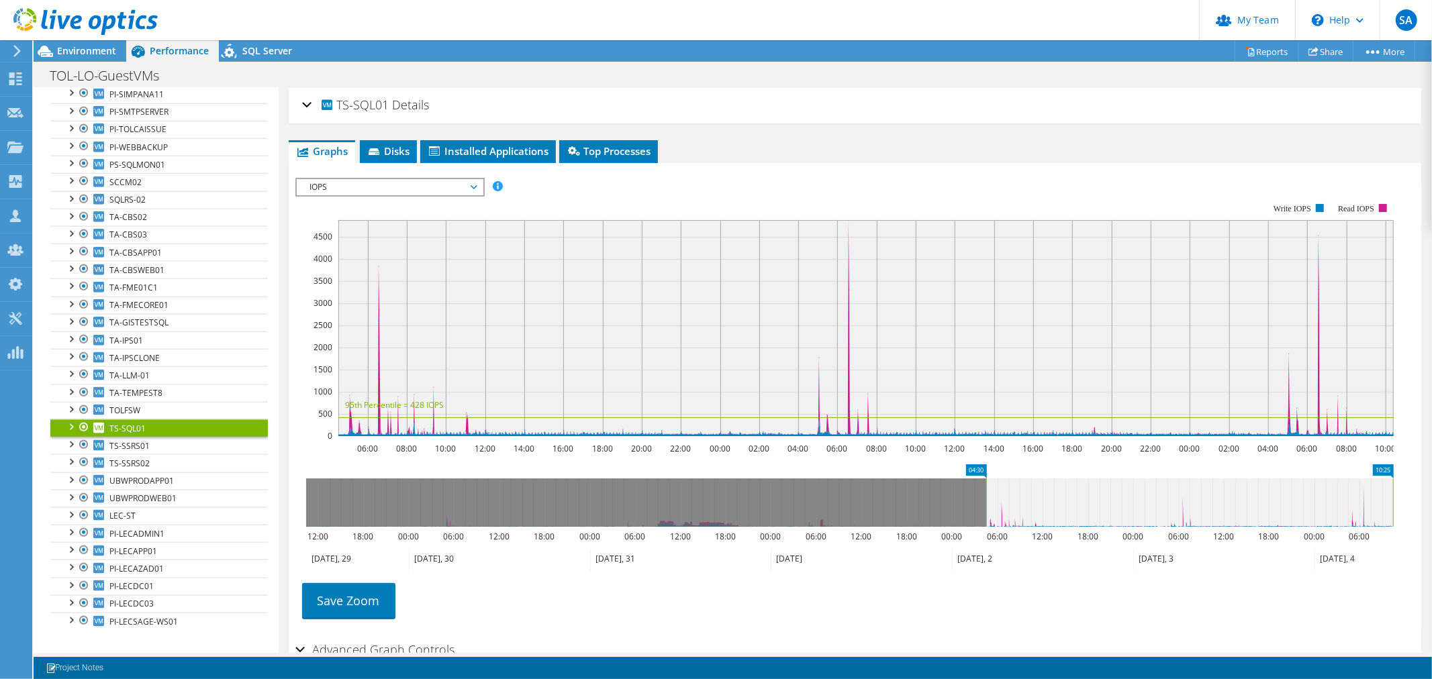
click at [364, 182] on span "IOPS" at bounding box center [389, 187] width 173 height 16
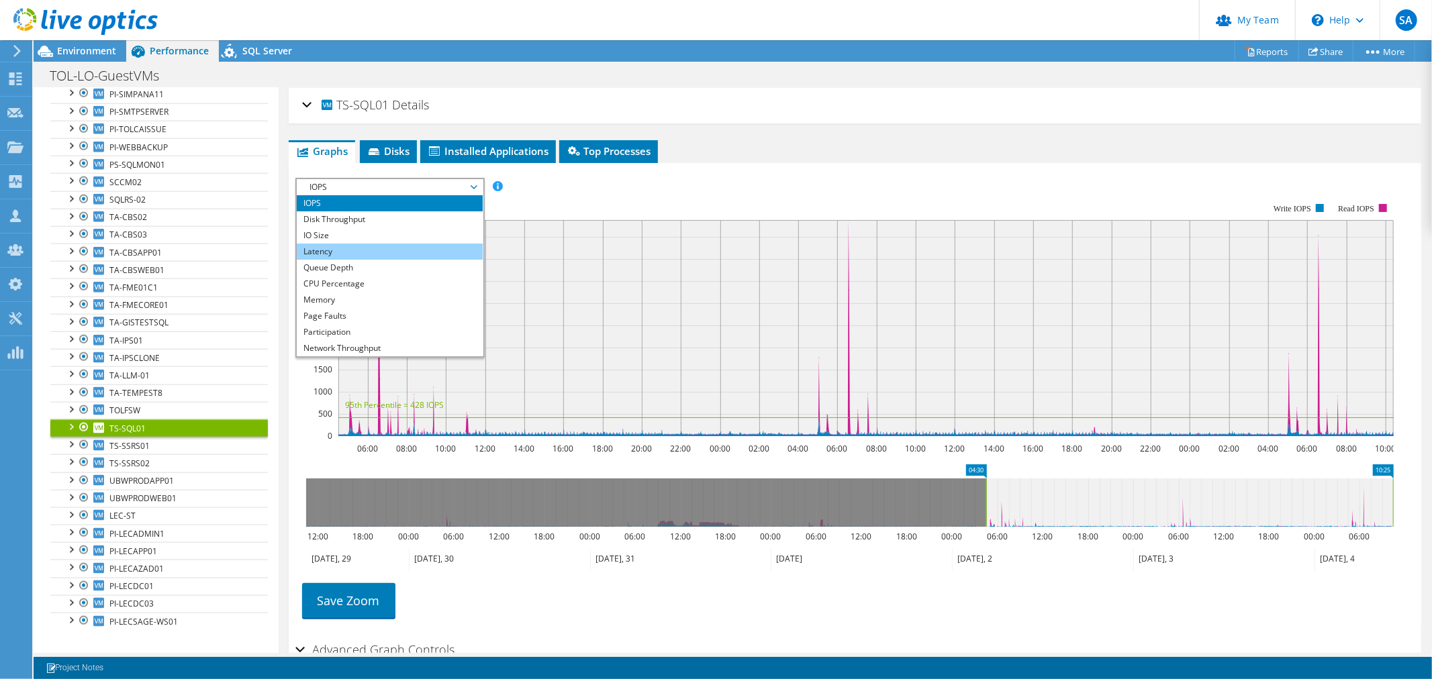
click at [331, 253] on li "Latency" at bounding box center [390, 252] width 186 height 16
